Goal: Information Seeking & Learning: Check status

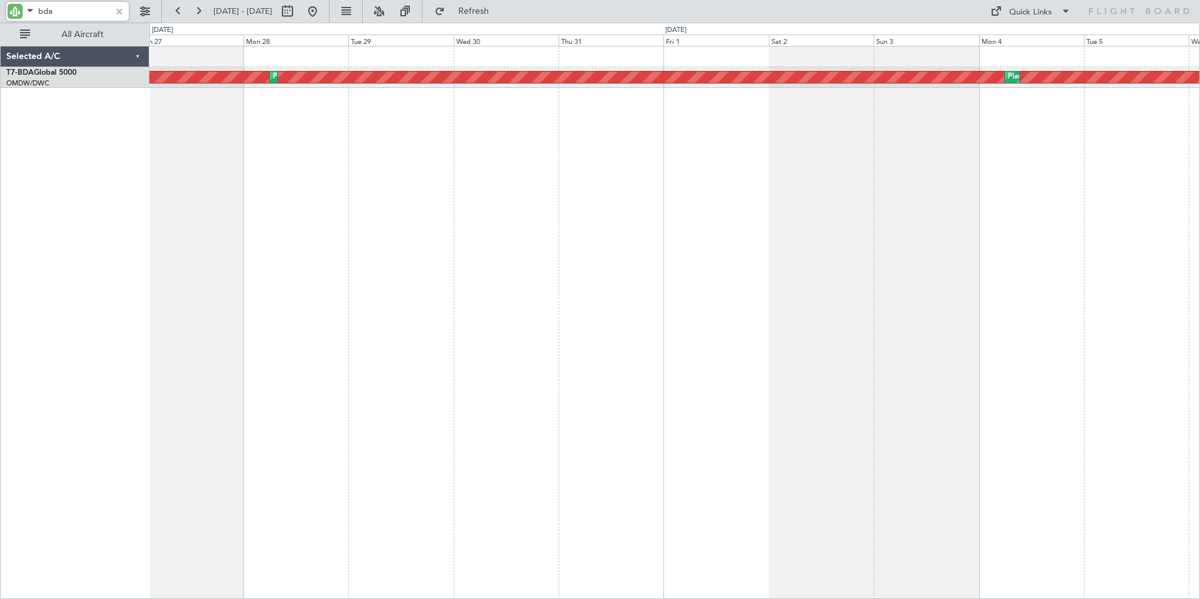
click at [774, 221] on div "Planned Maint Dubai (Al Maktoum Intl) Planned Maint [GEOGRAPHIC_DATA] (Al Makto…" at bounding box center [674, 322] width 1051 height 553
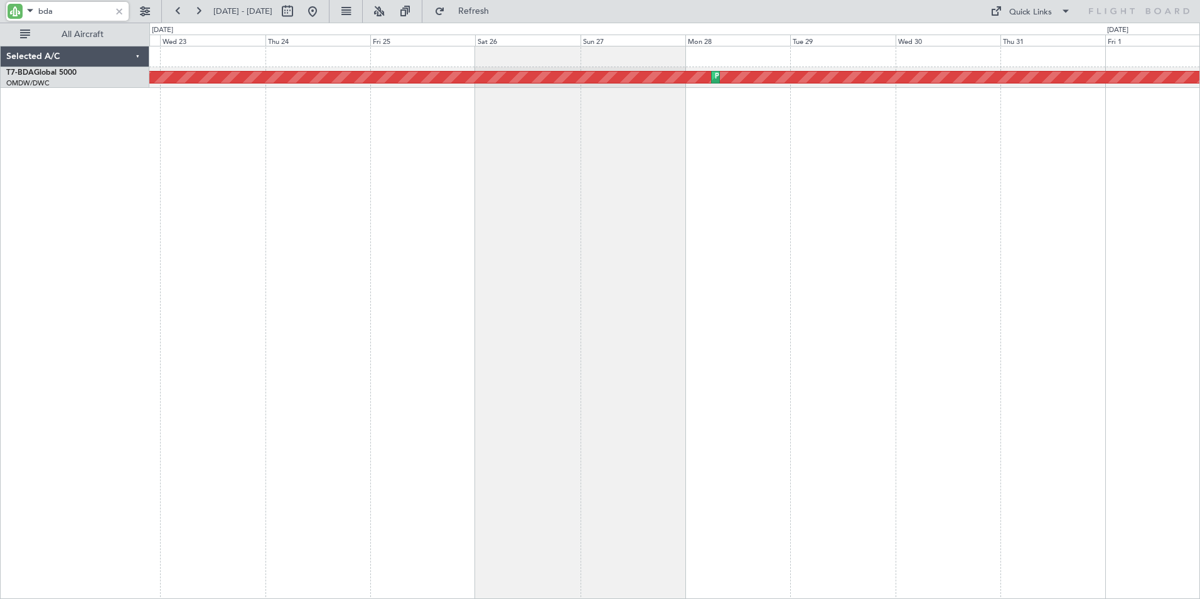
click at [852, 239] on div "Planned Maint Dubai (Al Maktoum Intl) Planned Maint [GEOGRAPHIC_DATA] (Al Makto…" at bounding box center [674, 322] width 1051 height 553
click at [933, 214] on div "Planned Maint Dubai (Al Maktoum Intl) Planned Maint [GEOGRAPHIC_DATA] (Al Makto…" at bounding box center [674, 322] width 1051 height 553
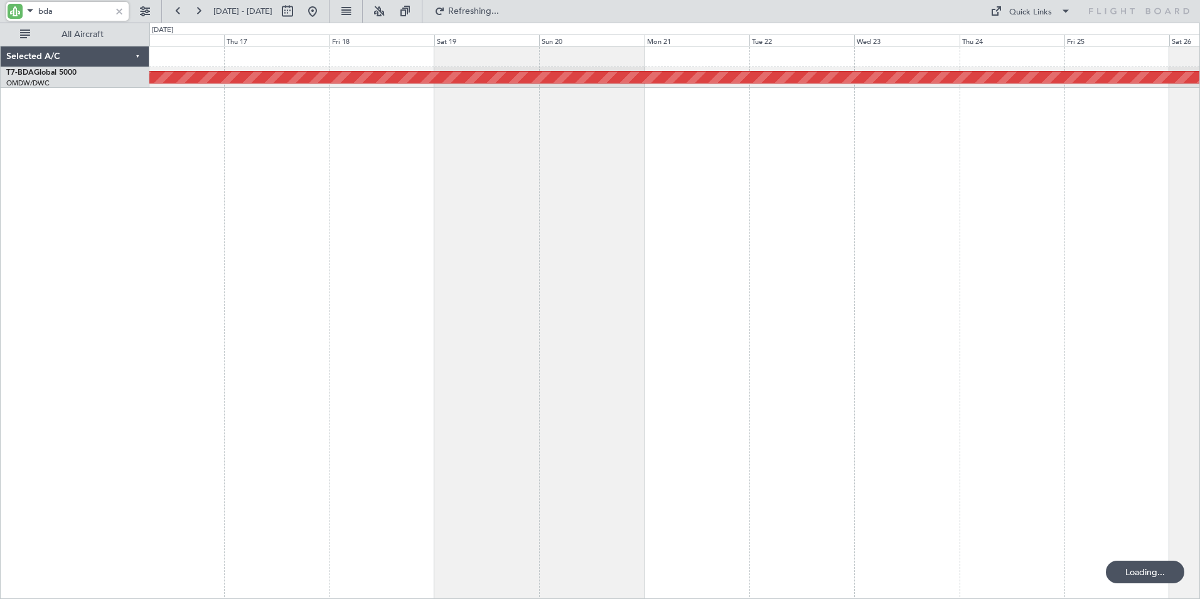
click at [805, 201] on div "Planned Maint Dubai (Al Maktoum Intl) Planned Maint [GEOGRAPHIC_DATA] (Al Makto…" at bounding box center [674, 322] width 1051 height 553
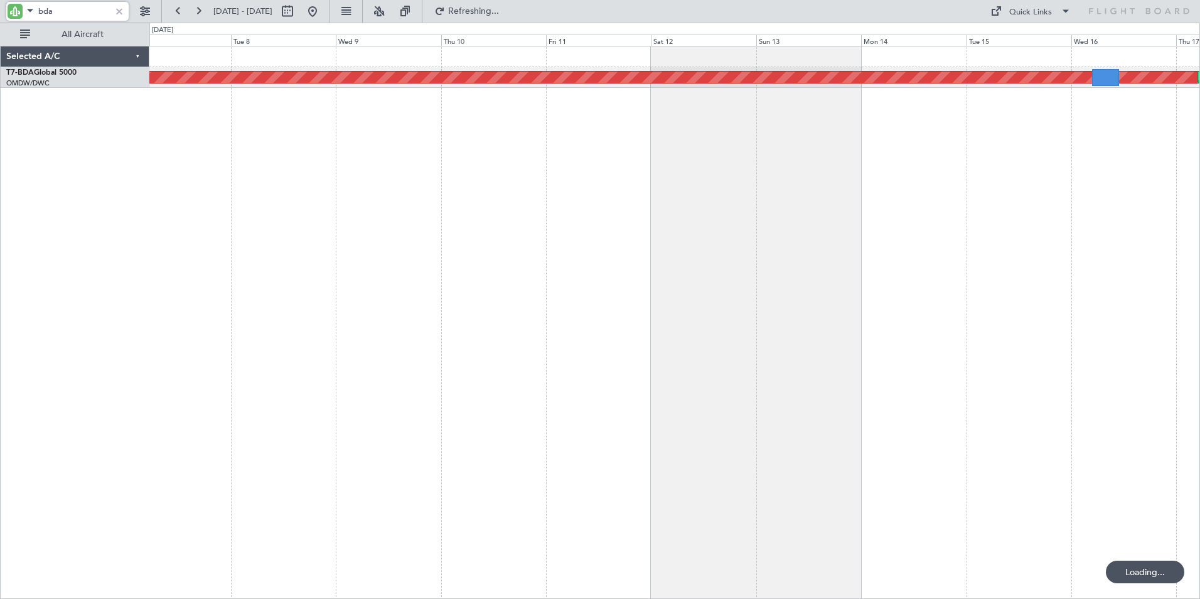
click at [731, 227] on div "Planned Maint Dubai (Al Maktoum Intl) Planned Maint [GEOGRAPHIC_DATA] (Al Makto…" at bounding box center [674, 322] width 1051 height 553
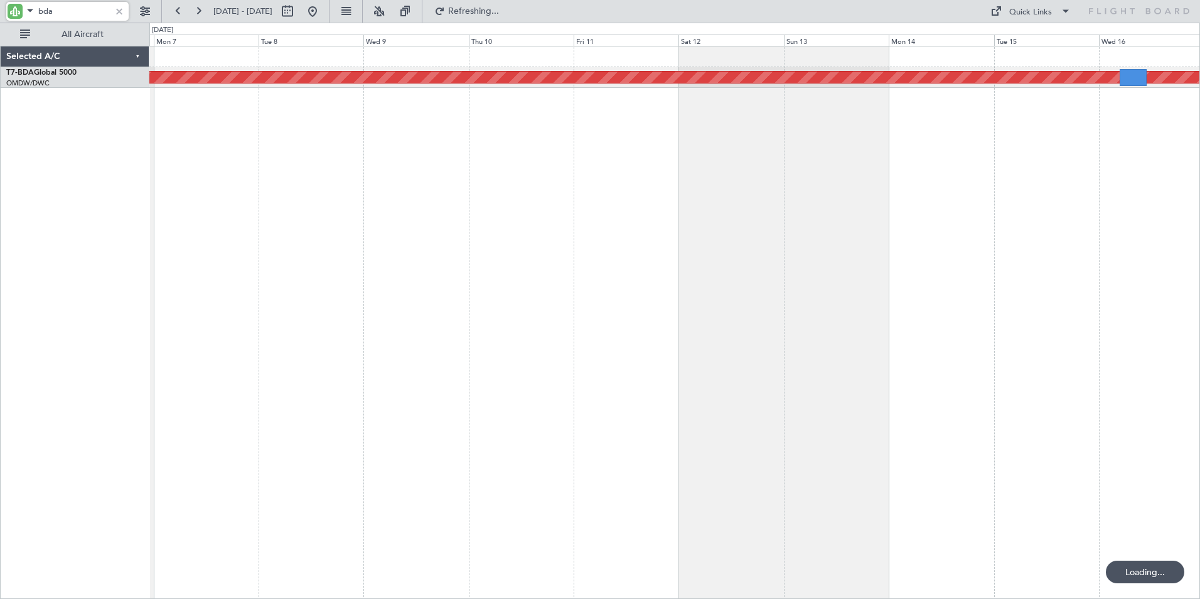
click at [760, 235] on div "Planned Maint Dubai (Al Maktoum Intl) Planned Maint [GEOGRAPHIC_DATA] (Al Makto…" at bounding box center [674, 322] width 1051 height 553
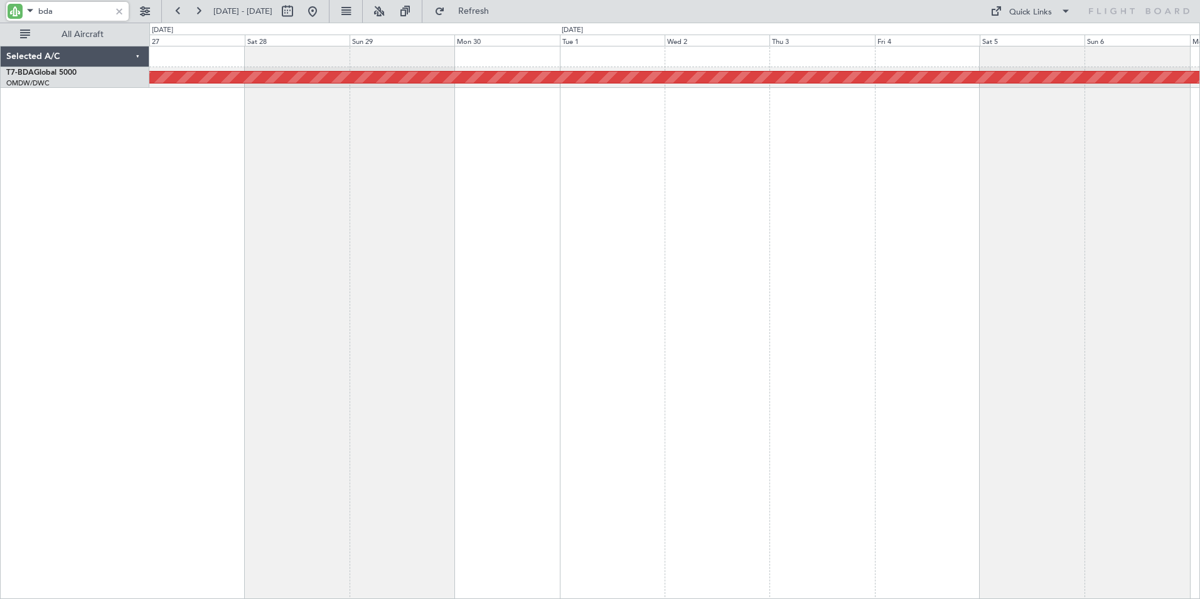
click at [795, 237] on div "Planned Maint Dubai (Al Maktoum Intl)" at bounding box center [674, 322] width 1051 height 553
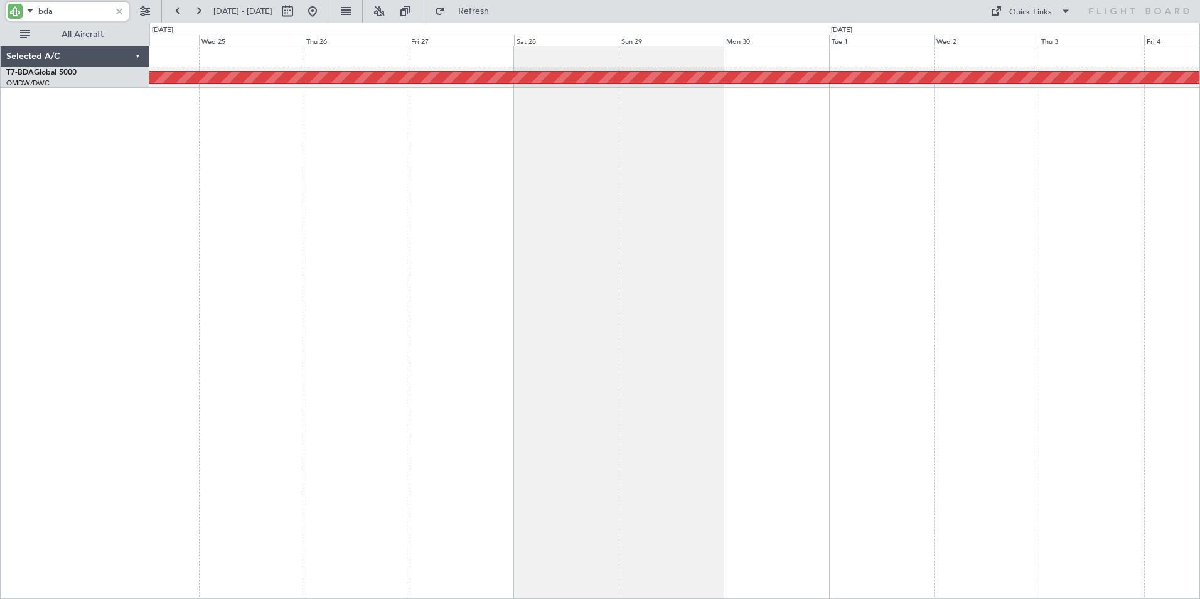
click at [766, 236] on div "Planned Maint Dubai (Al Maktoum Intl)" at bounding box center [674, 322] width 1051 height 553
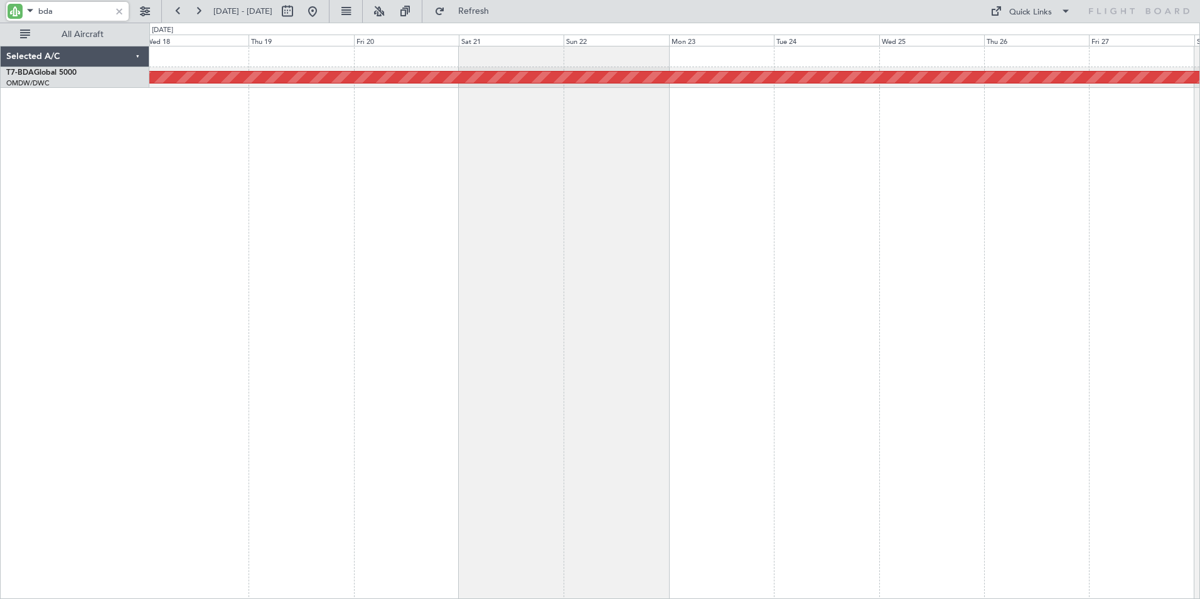
click at [667, 227] on div "Planned Maint Dubai (Al Maktoum Intl)" at bounding box center [674, 322] width 1051 height 553
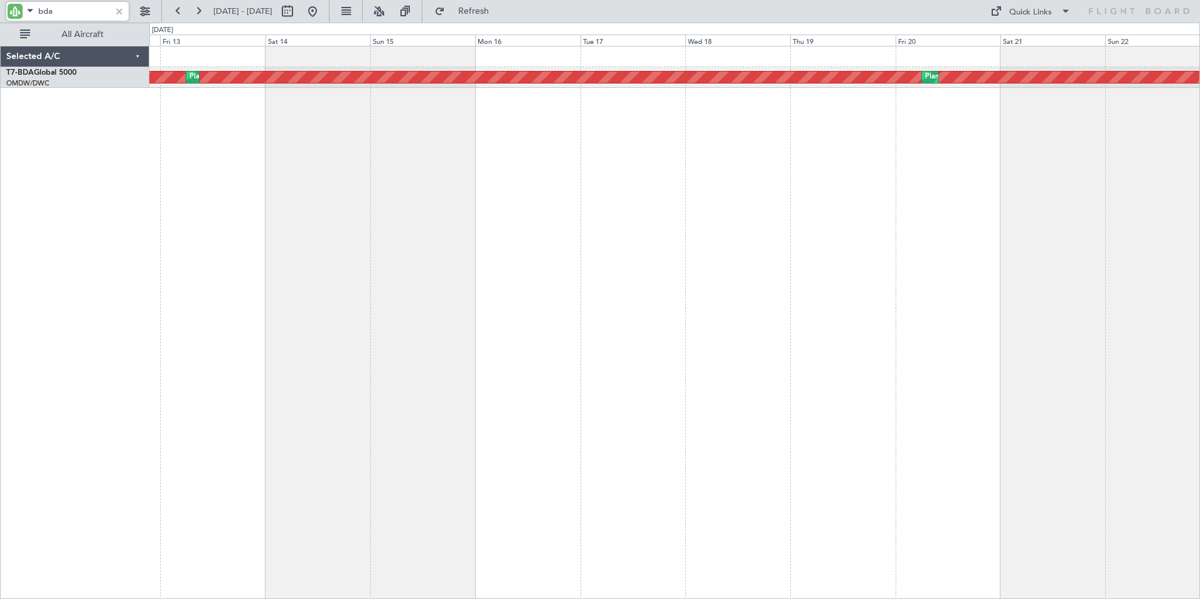
click at [832, 218] on div "Planned Maint Dubai (Al Maktoum Intl) Planned Maint [GEOGRAPHIC_DATA] (Al Makto…" at bounding box center [674, 322] width 1051 height 553
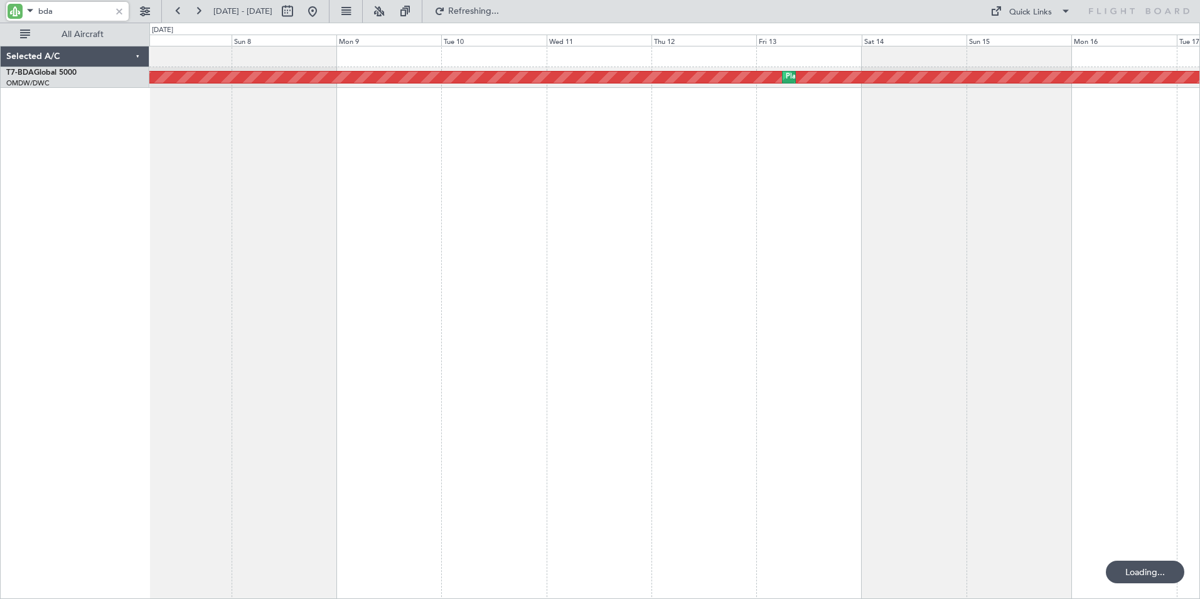
click at [810, 289] on div "Planned Maint Dubai (Al Maktoum Intl) Planned Maint [GEOGRAPHIC_DATA] (Al Makto…" at bounding box center [674, 322] width 1051 height 553
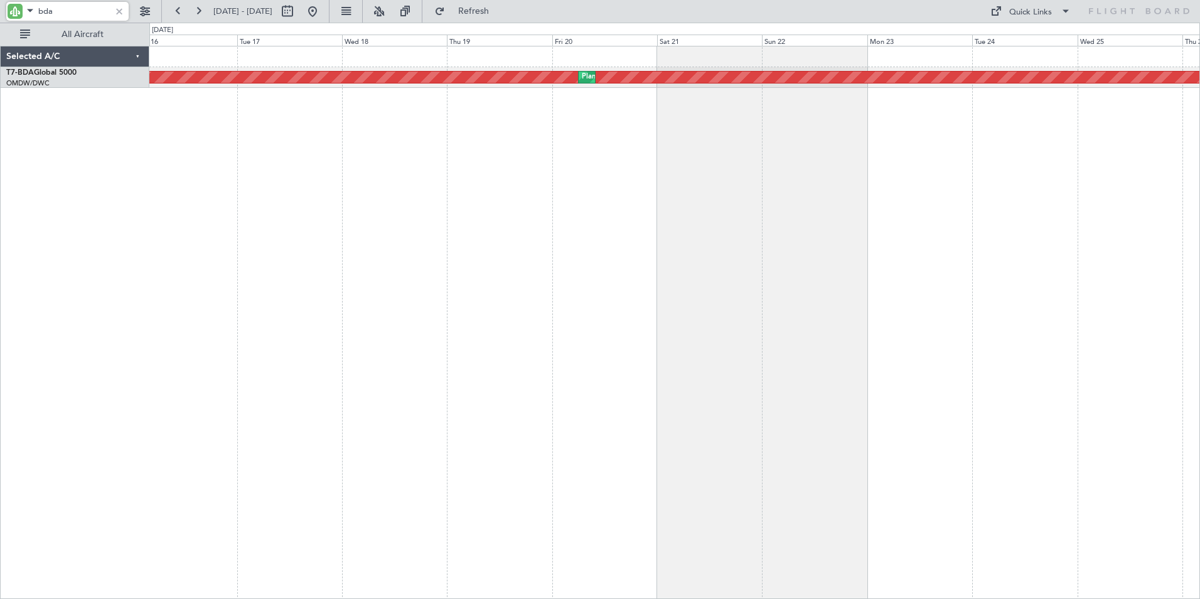
click at [70, 281] on div "Planned Maint Dubai (Al Maktoum Intl) Planned Maint [GEOGRAPHIC_DATA] (Al Makto…" at bounding box center [600, 311] width 1200 height 576
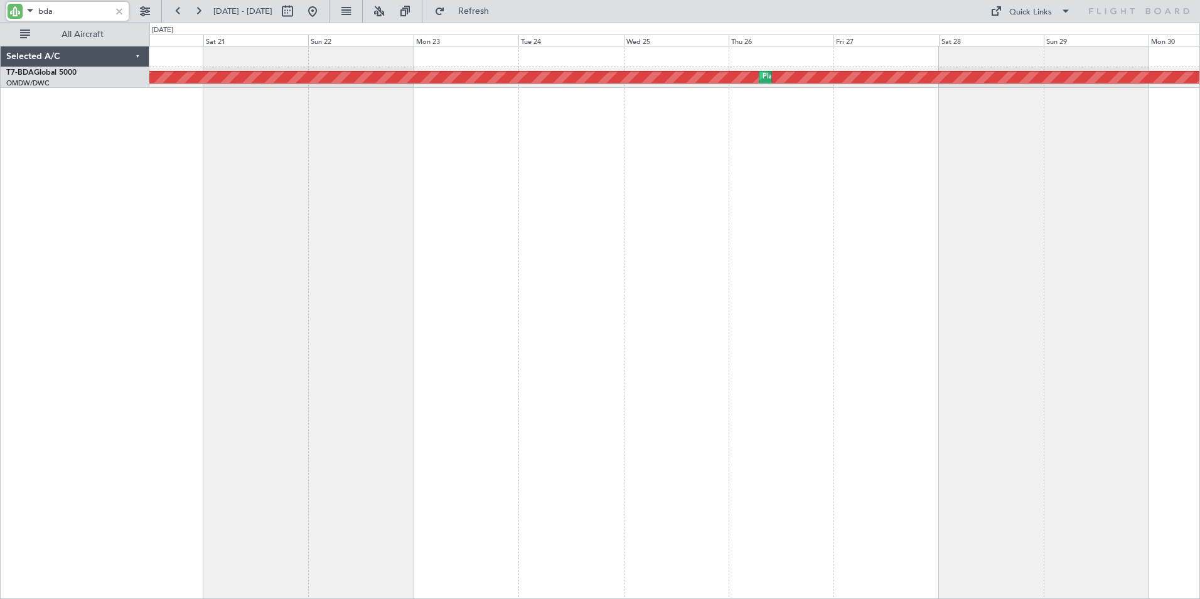
click at [97, 225] on div "Planned Maint Dubai (Al Maktoum Intl) Planned Maint [GEOGRAPHIC_DATA] (Al Makto…" at bounding box center [600, 311] width 1200 height 576
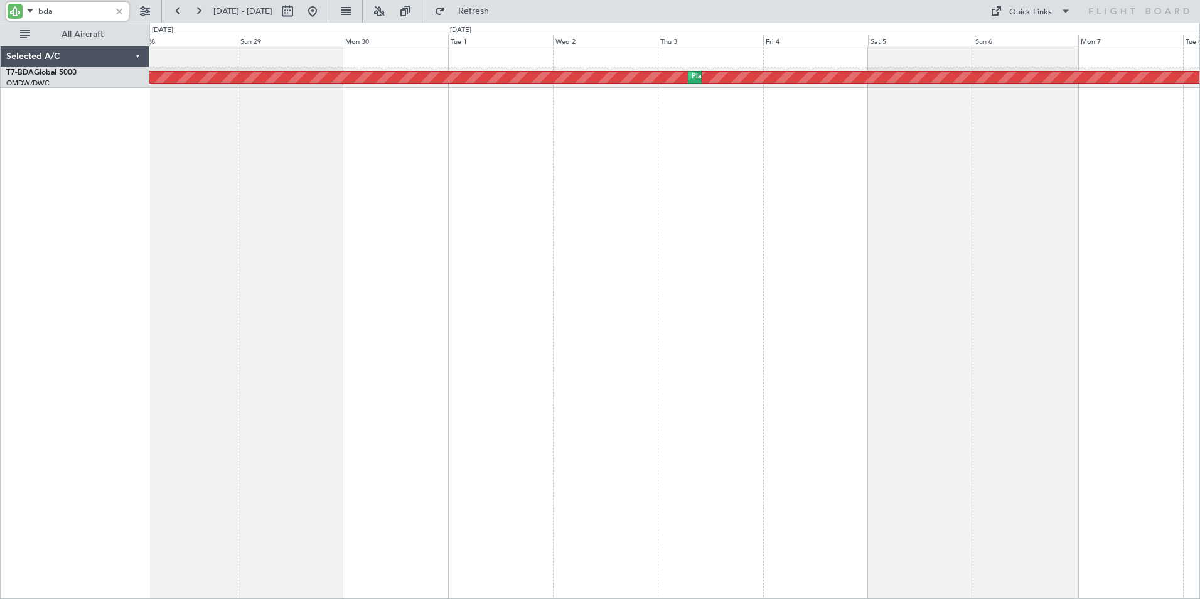
click at [1, 209] on div "Planned Maint Dubai (Al Maktoum Intl) Planned Maint [GEOGRAPHIC_DATA] (Al Makto…" at bounding box center [600, 311] width 1200 height 576
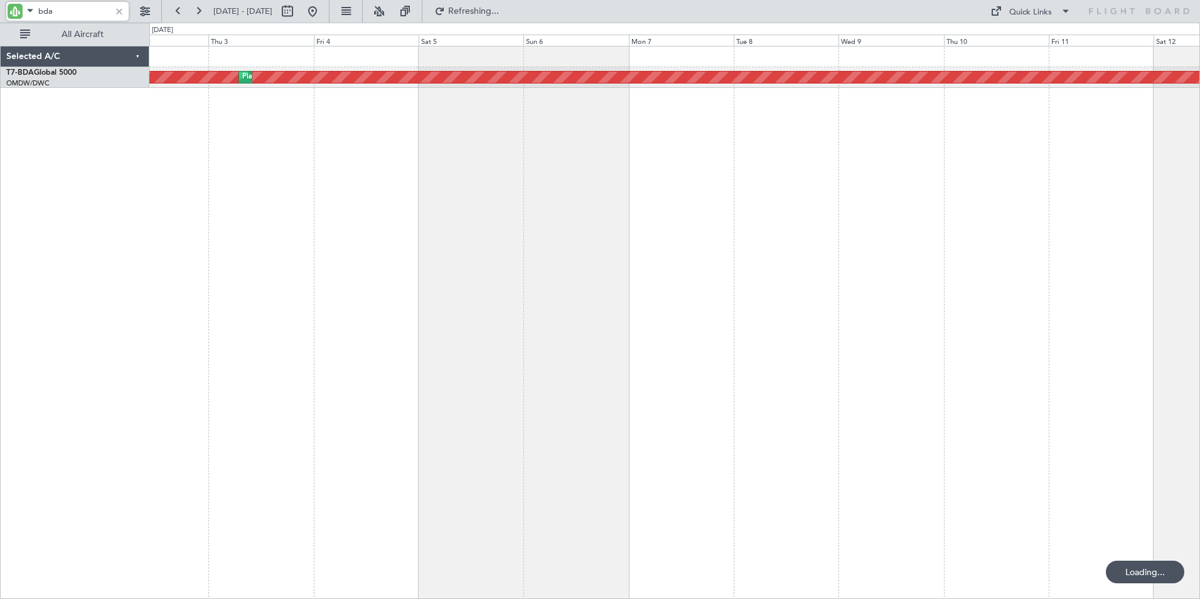
click at [324, 254] on div "Planned Maint Dubai (Al Maktoum Intl) Planned Maint [GEOGRAPHIC_DATA] (Al Makto…" at bounding box center [674, 322] width 1051 height 553
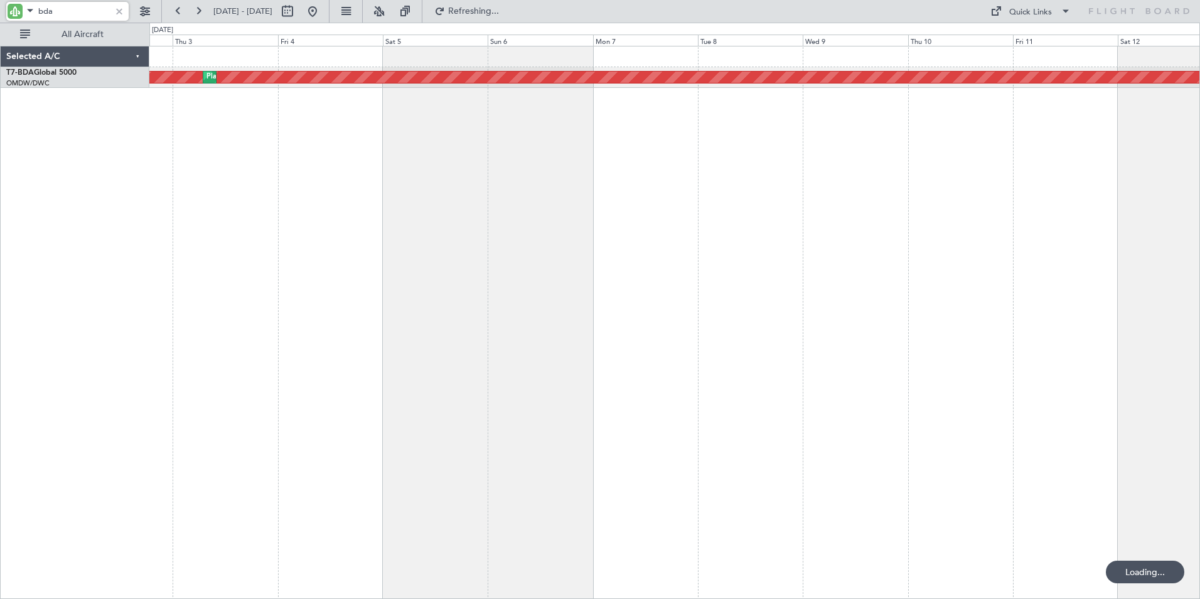
click at [270, 259] on div "Planned Maint Dubai (Al Maktoum Intl) Planned Maint [GEOGRAPHIC_DATA] (Al Makto…" at bounding box center [674, 322] width 1051 height 553
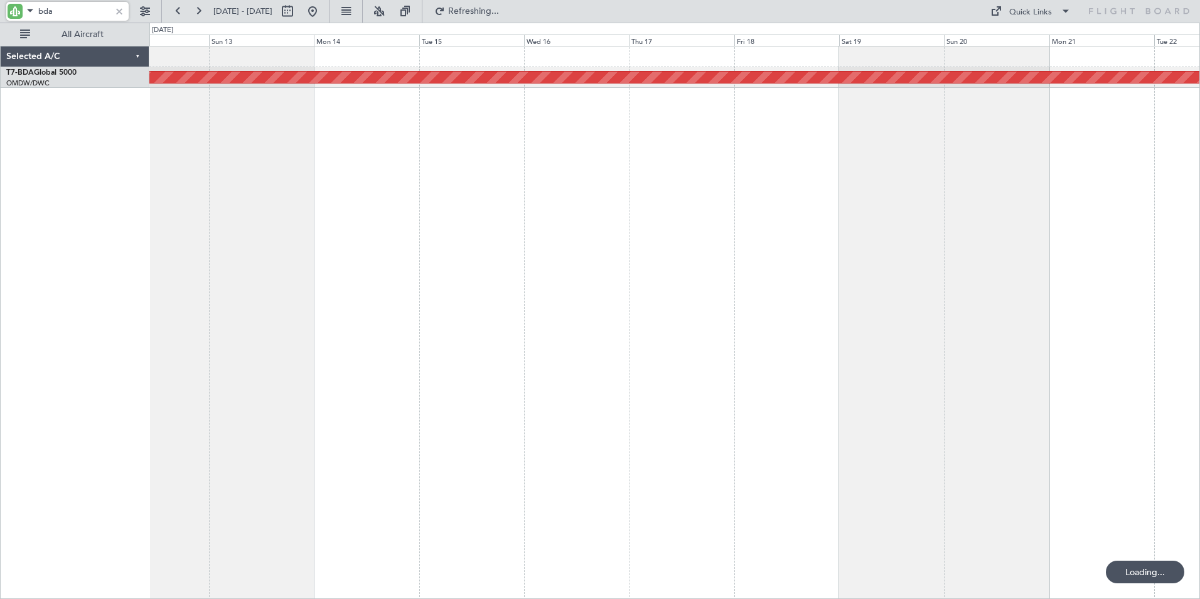
click at [129, 264] on div "Planned Maint Dubai (Al Maktoum Intl) Planned Maint [GEOGRAPHIC_DATA] (Al Makto…" at bounding box center [600, 311] width 1200 height 576
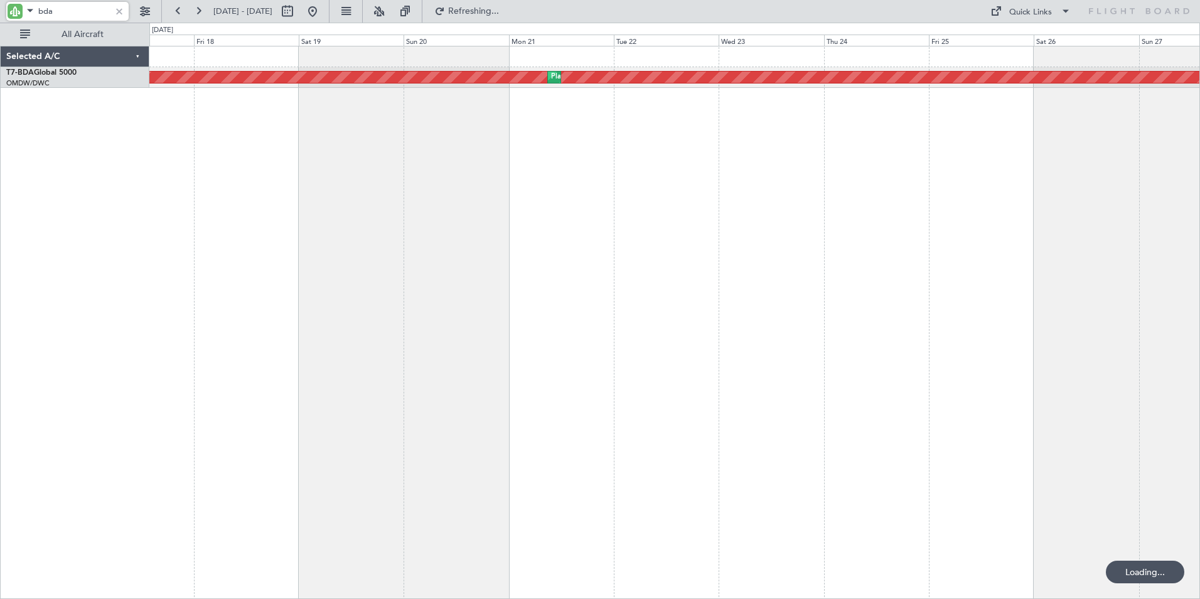
click at [0, 229] on html "bda [DATE] - [DATE] Refreshing... Quick Links All Aircraft Planned Maint [GEOGR…" at bounding box center [600, 299] width 1200 height 599
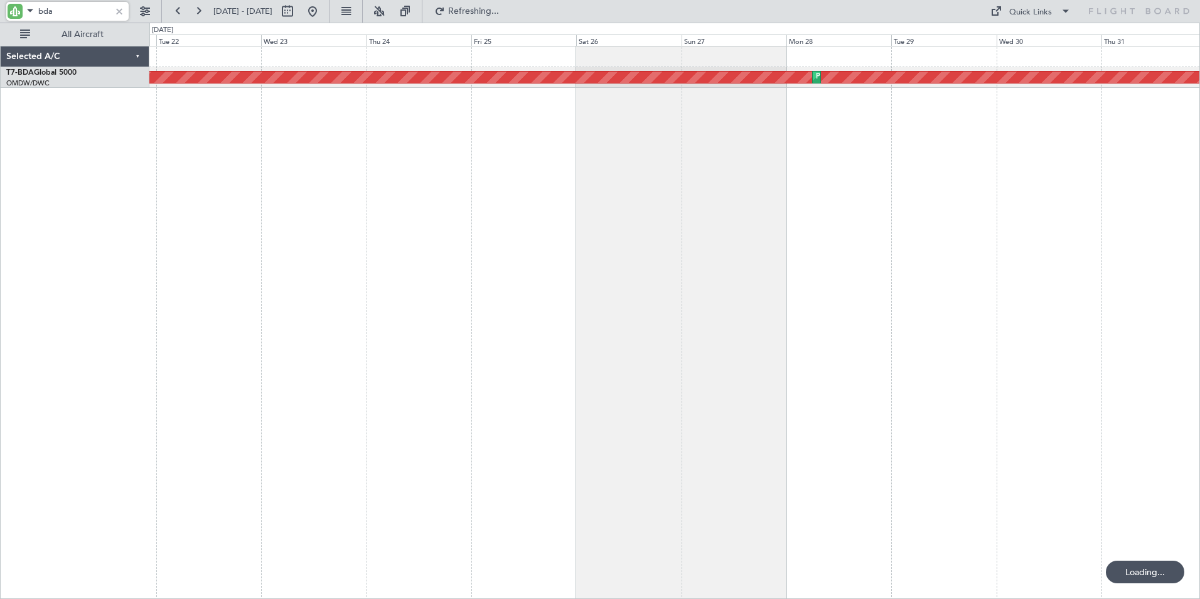
click at [84, 240] on div "Planned Maint Dubai (Al Maktoum Intl) Planned Maint [GEOGRAPHIC_DATA] (Al Makto…" at bounding box center [600, 311] width 1200 height 576
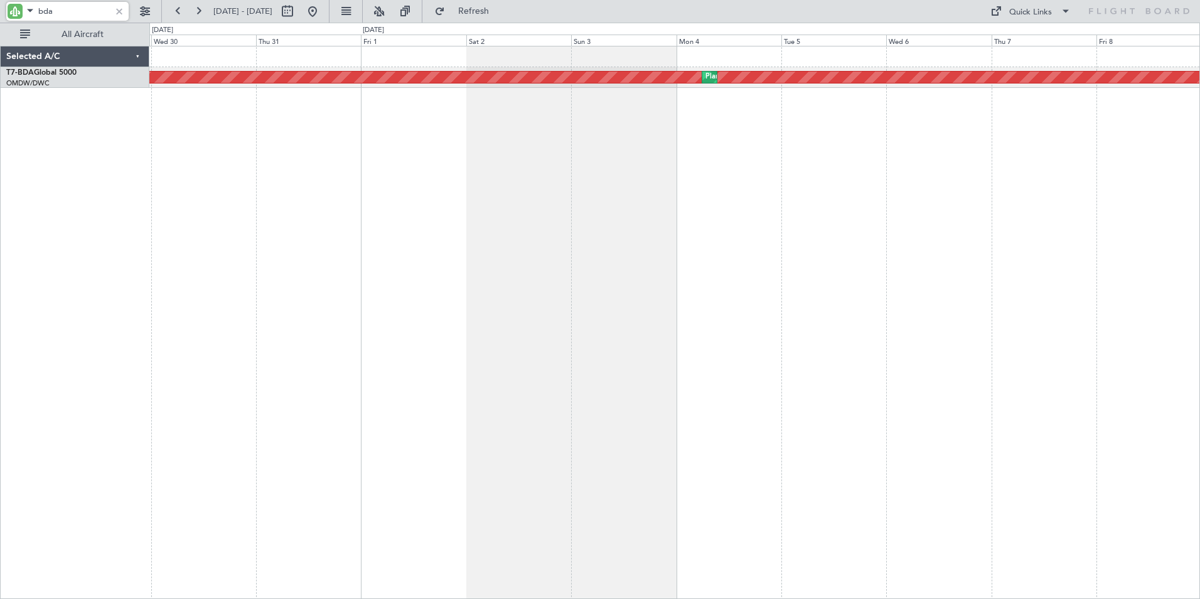
click at [109, 229] on div "Planned Maint Dubai (Al Maktoum Intl) Planned Maint [GEOGRAPHIC_DATA] (Al Makto…" at bounding box center [600, 311] width 1200 height 576
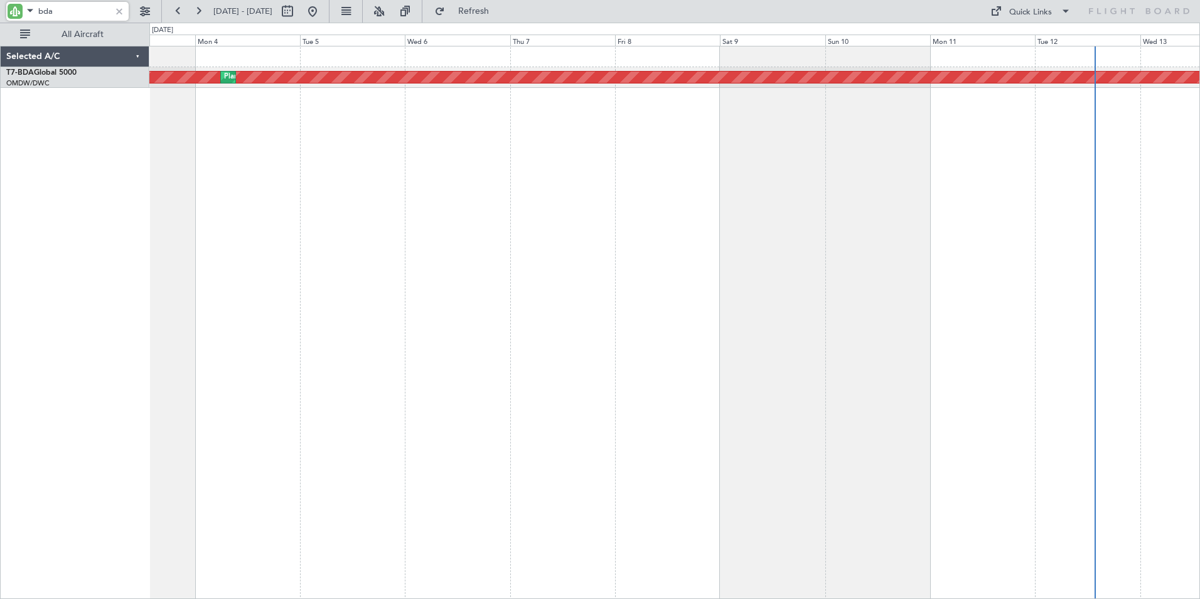
click at [58, 237] on div "Planned Maint Dubai (Al Maktoum Intl) Planned Maint [GEOGRAPHIC_DATA] (Al Makto…" at bounding box center [600, 311] width 1200 height 576
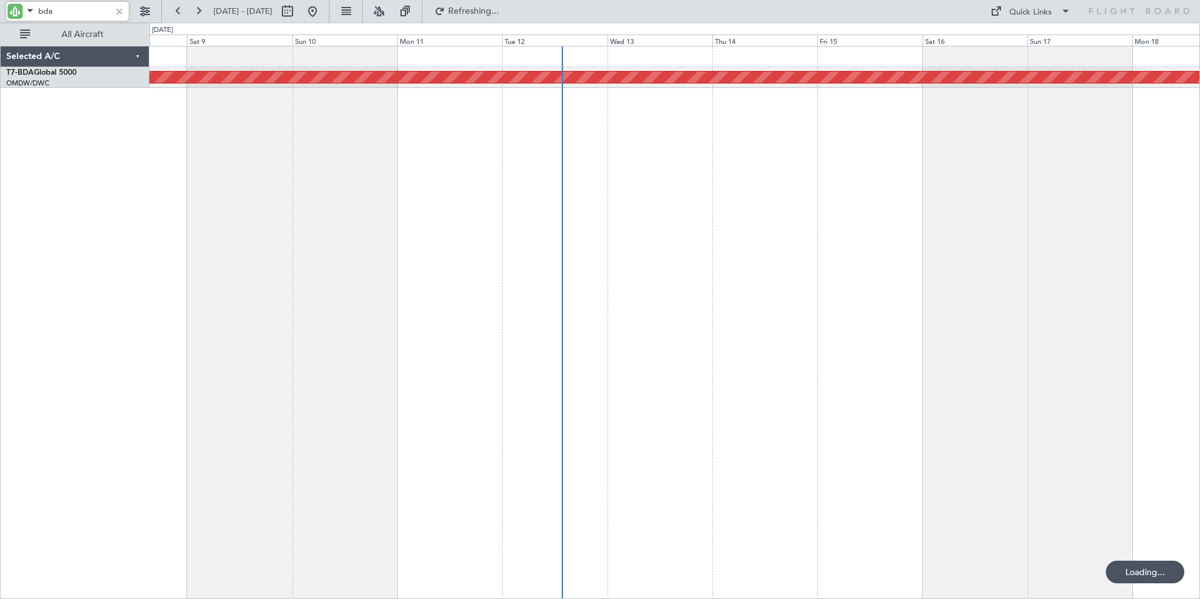
click at [49, 254] on div "Planned Maint Dubai (Al Maktoum Intl) Selected A/C T7-BDA Global 5000 OMDW/DWC …" at bounding box center [600, 311] width 1200 height 576
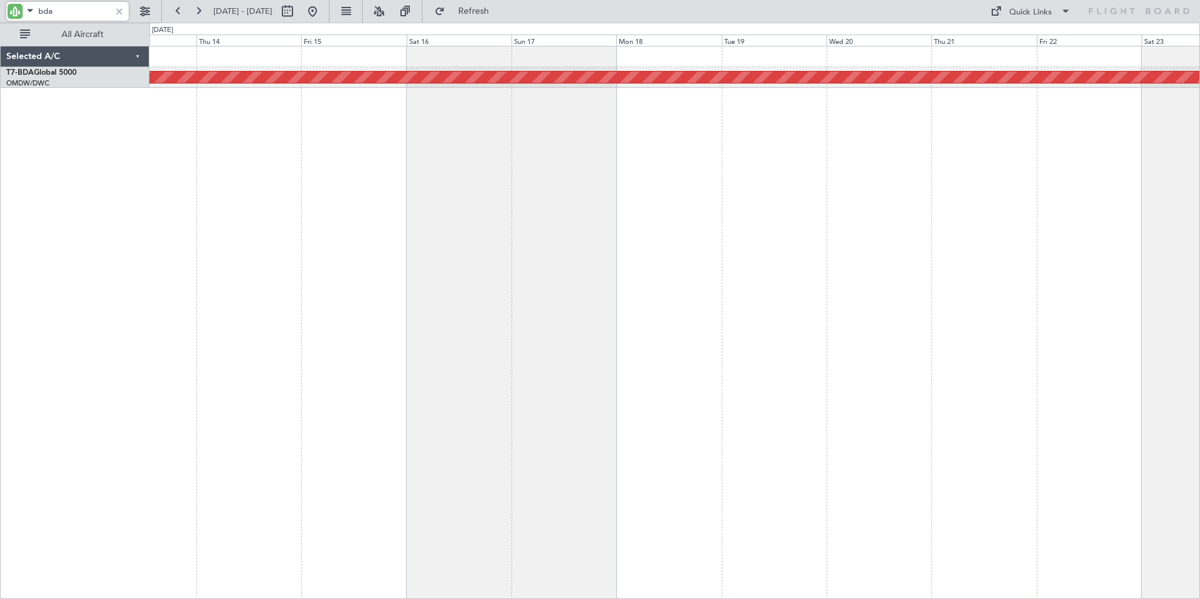
click at [179, 238] on div "Planned Maint Dubai (Al Maktoum Intl) Planned Maint [GEOGRAPHIC_DATA] (Al Makto…" at bounding box center [674, 322] width 1051 height 553
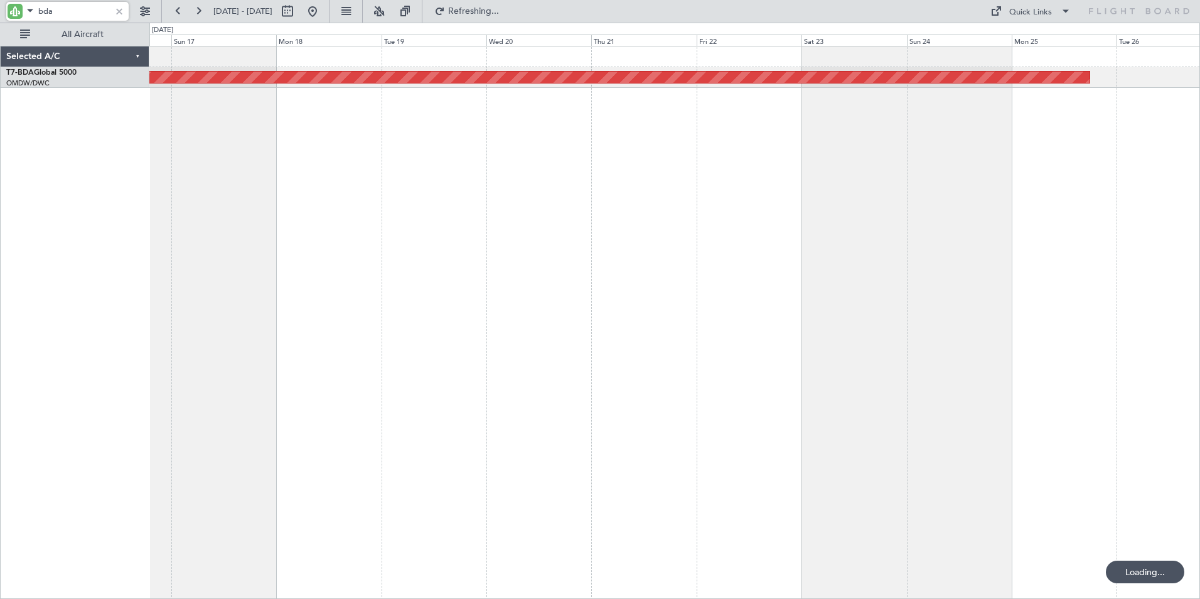
click at [481, 308] on div "Planned Maint Dubai (Al Maktoum Intl)" at bounding box center [674, 322] width 1051 height 553
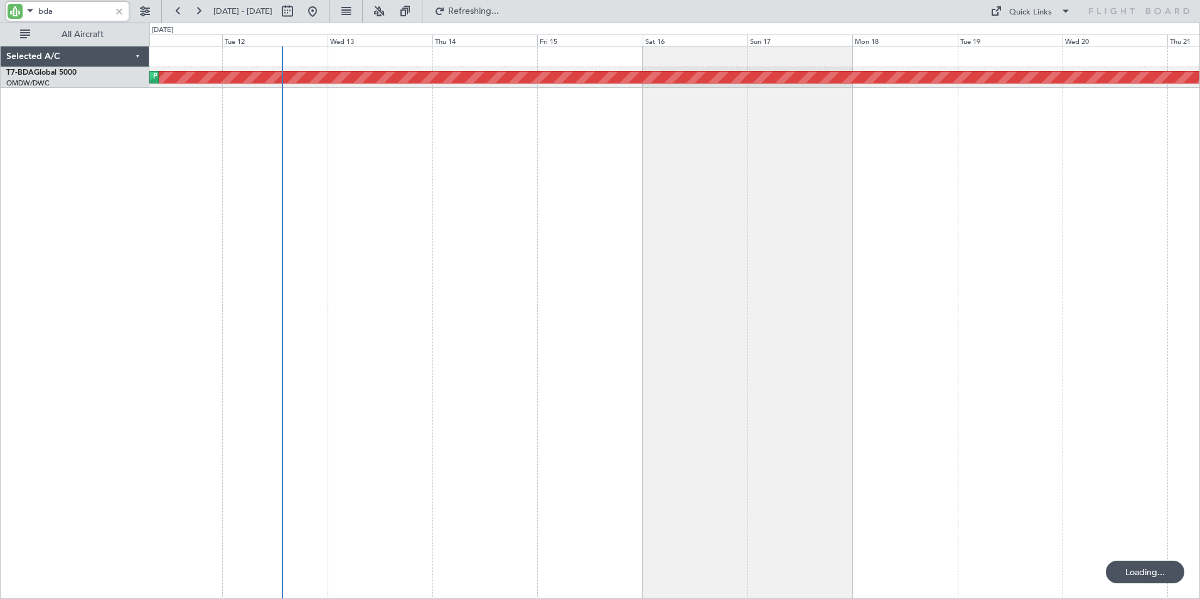
click at [764, 300] on div "Planned Maint Dubai (Al Maktoum Intl) Planned Maint [GEOGRAPHIC_DATA] (Al Makto…" at bounding box center [674, 322] width 1051 height 553
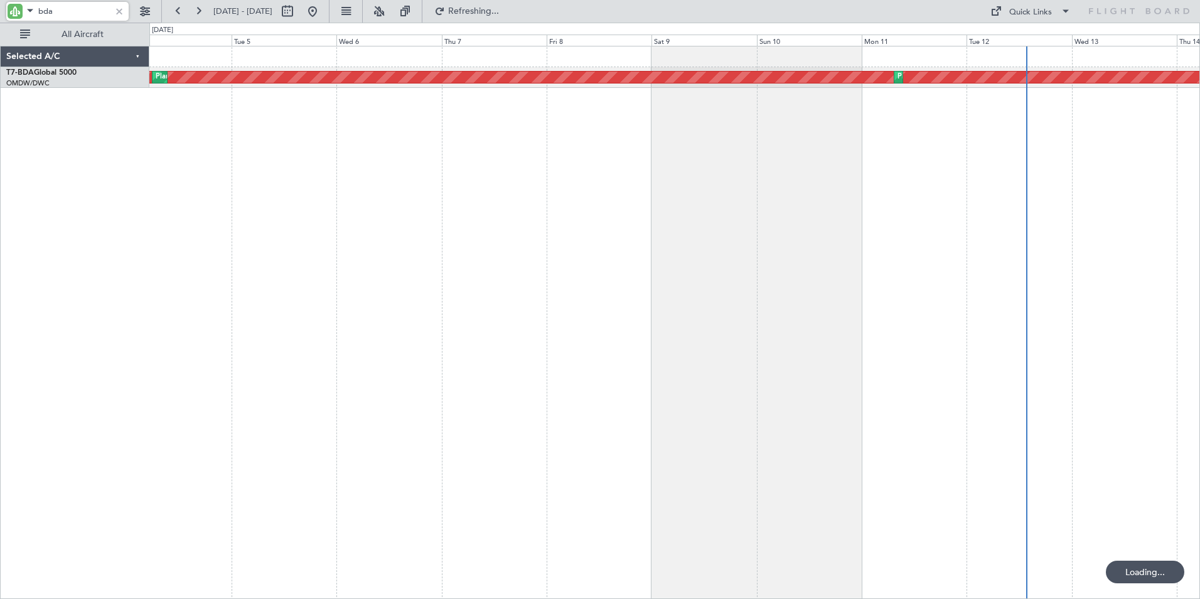
click at [631, 284] on div "Planned Maint Dubai (Al Maktoum Intl) Planned Maint [GEOGRAPHIC_DATA] (Al Makto…" at bounding box center [674, 322] width 1051 height 553
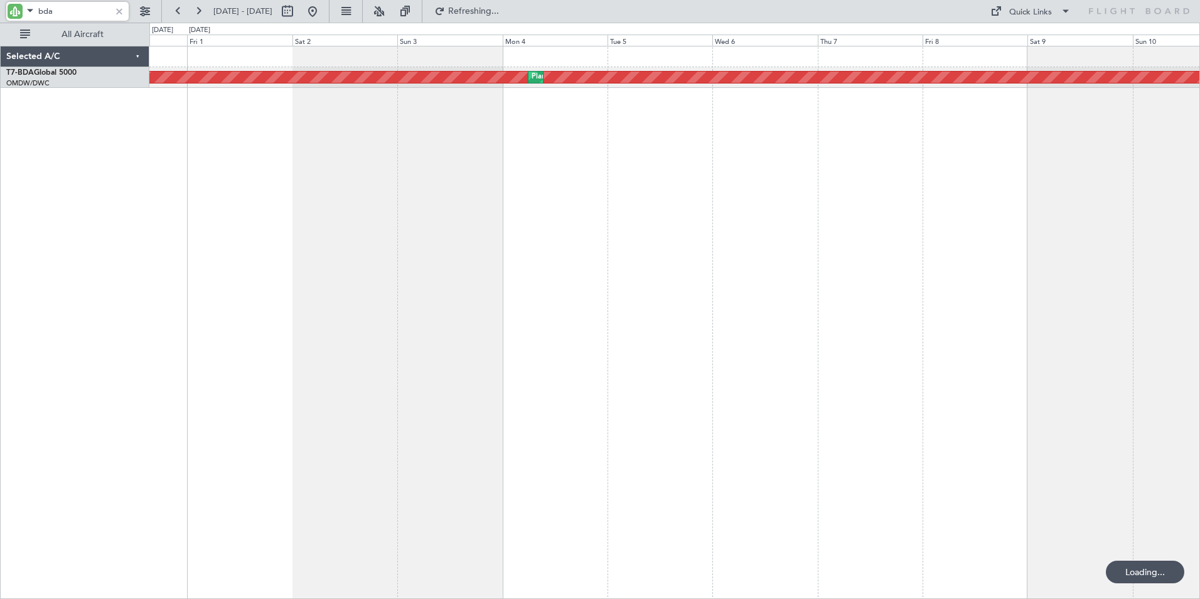
click at [571, 298] on div "Planned Maint Dubai (Al Maktoum Intl) Planned Maint [GEOGRAPHIC_DATA] (Al Makto…" at bounding box center [674, 322] width 1051 height 553
type input "bda"
